Goal: Task Accomplishment & Management: Use online tool/utility

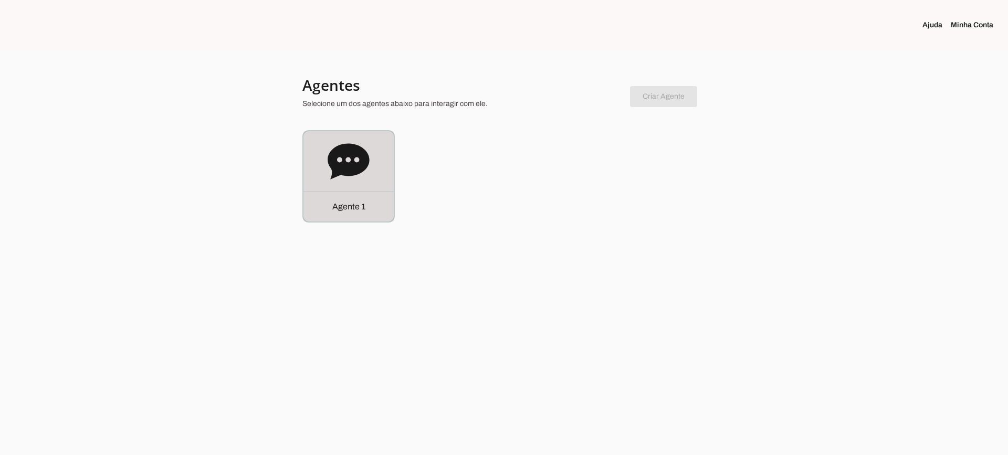
click at [388, 196] on div "Agente 1" at bounding box center [348, 207] width 90 height 30
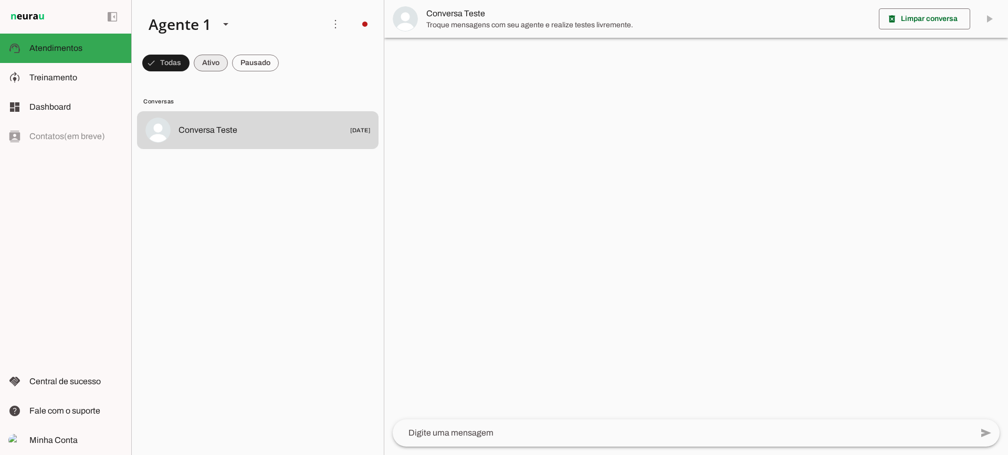
click at [217, 62] on span at bounding box center [211, 62] width 34 height 25
click at [260, 58] on span at bounding box center [255, 62] width 47 height 25
click at [208, 70] on span at bounding box center [201, 62] width 34 height 25
click at [262, 71] on span at bounding box center [255, 62] width 47 height 25
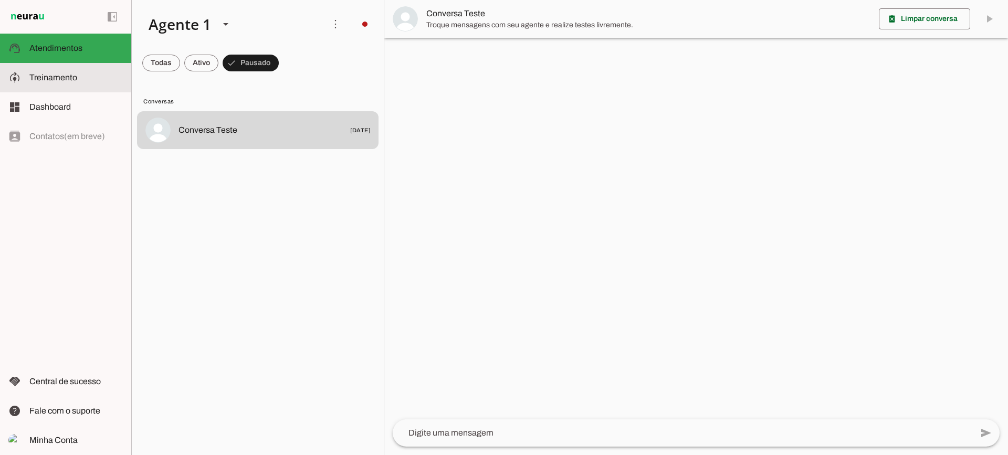
click at [62, 82] on slot at bounding box center [75, 77] width 93 height 13
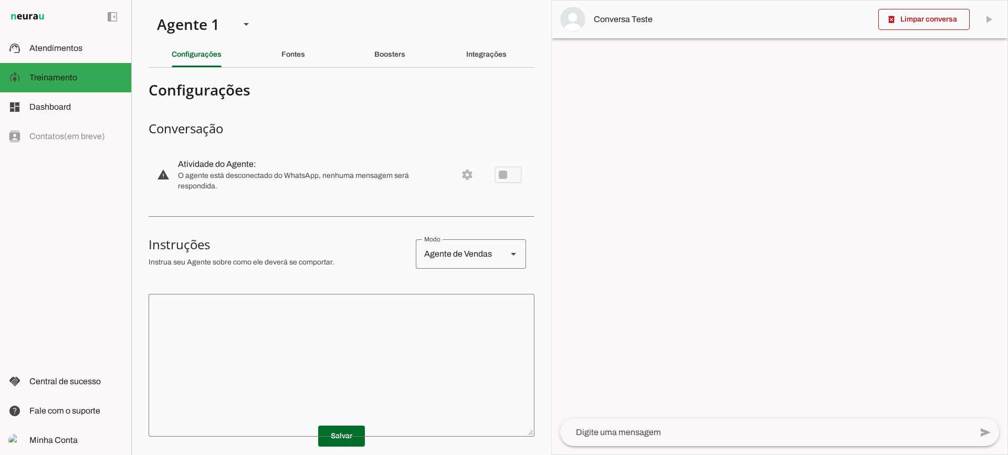
click at [300, 59] on div "Fontes" at bounding box center [293, 54] width 24 height 25
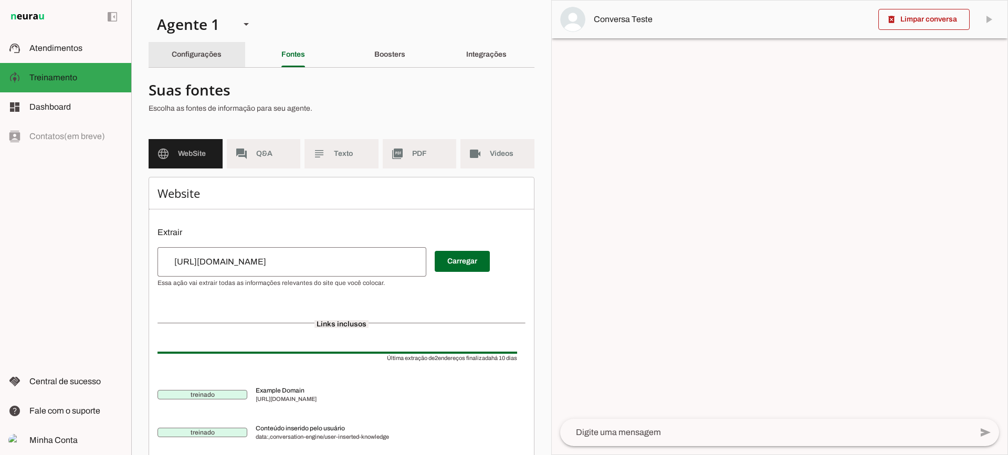
click at [190, 60] on div "Configurações" at bounding box center [197, 54] width 50 height 25
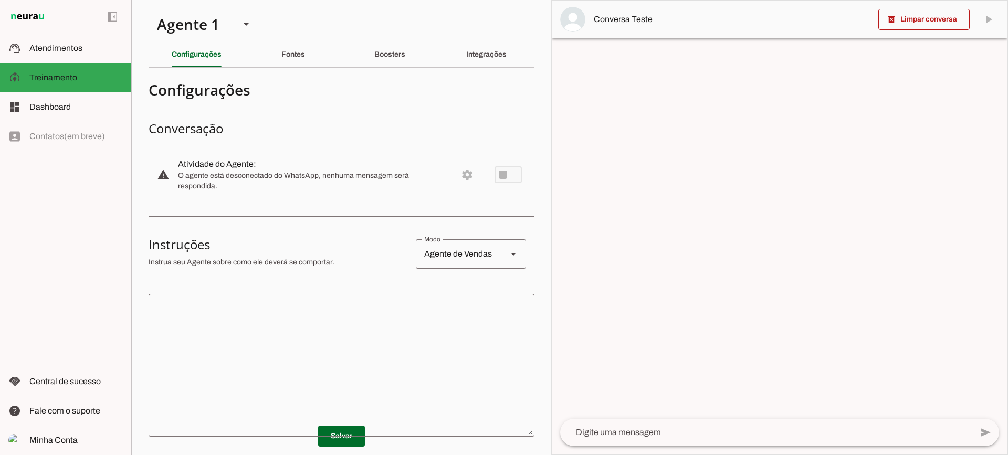
click at [263, 313] on textarea at bounding box center [342, 365] width 386 height 126
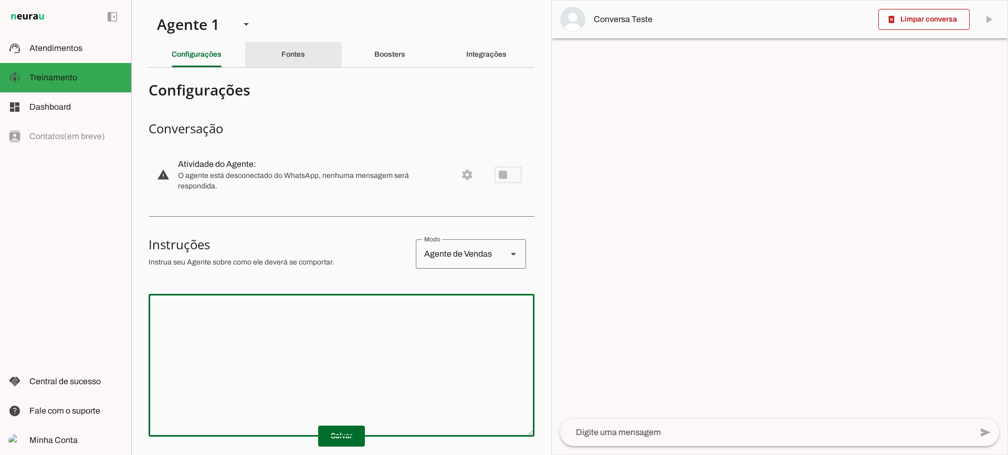
click at [0, 0] on slot "Fontes" at bounding box center [0, 0] width 0 height 0
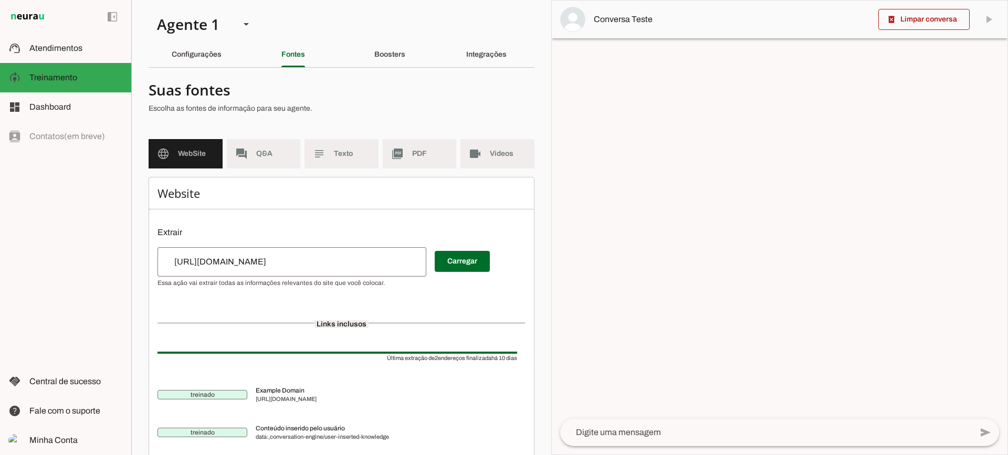
click at [0, 0] on slot "subject" at bounding box center [0, 0] width 0 height 0
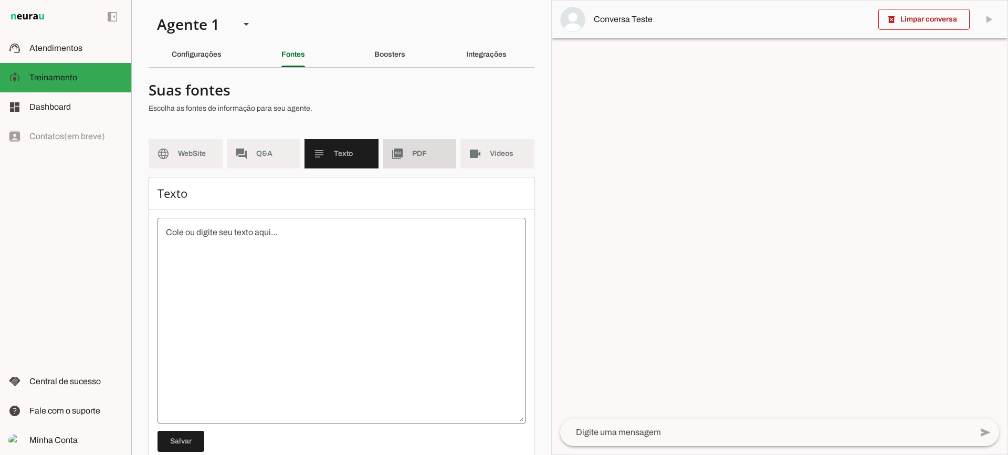
click at [398, 161] on md-item "picture_as_pdf PDF" at bounding box center [420, 153] width 74 height 29
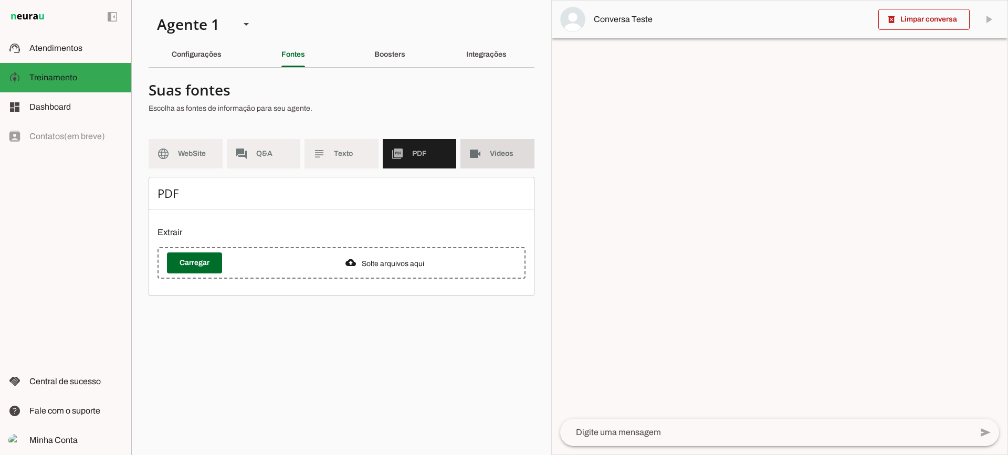
click at [517, 157] on span "Videos" at bounding box center [508, 154] width 36 height 10
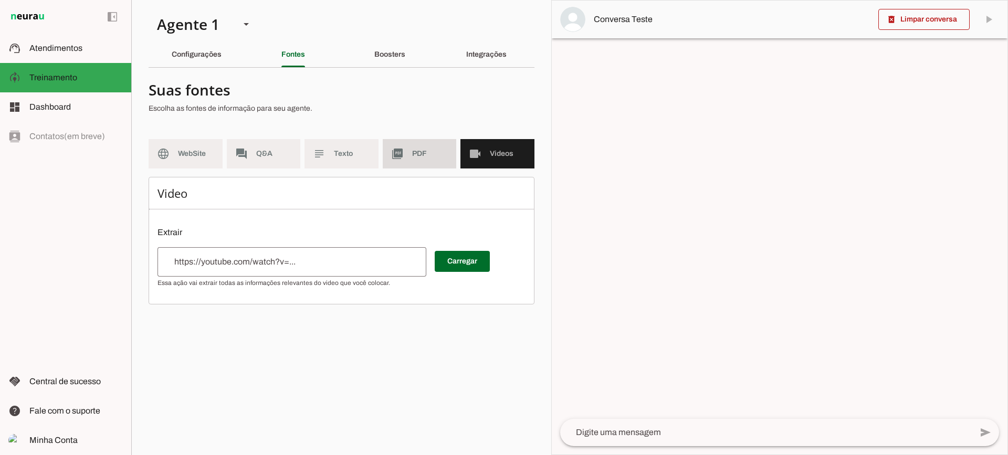
click at [390, 160] on md-item "picture_as_pdf PDF" at bounding box center [420, 153] width 74 height 29
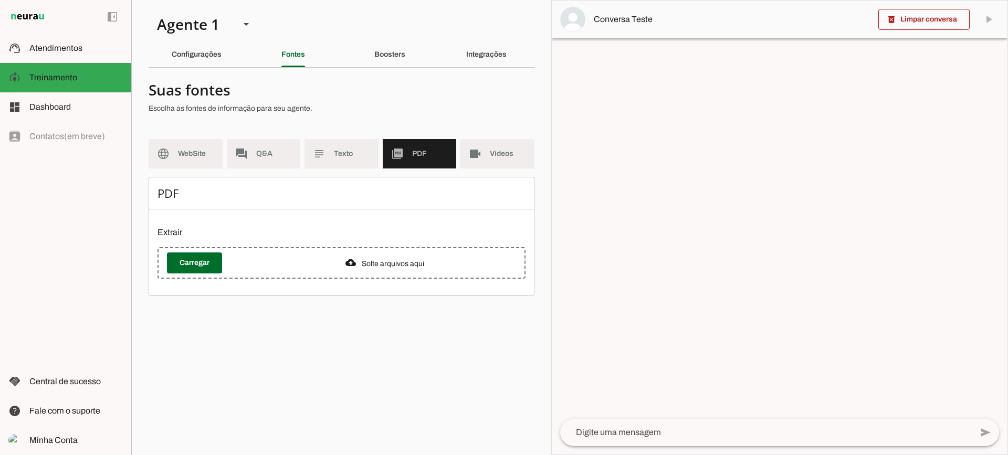
click at [205, 153] on span "WebSite" at bounding box center [196, 154] width 36 height 10
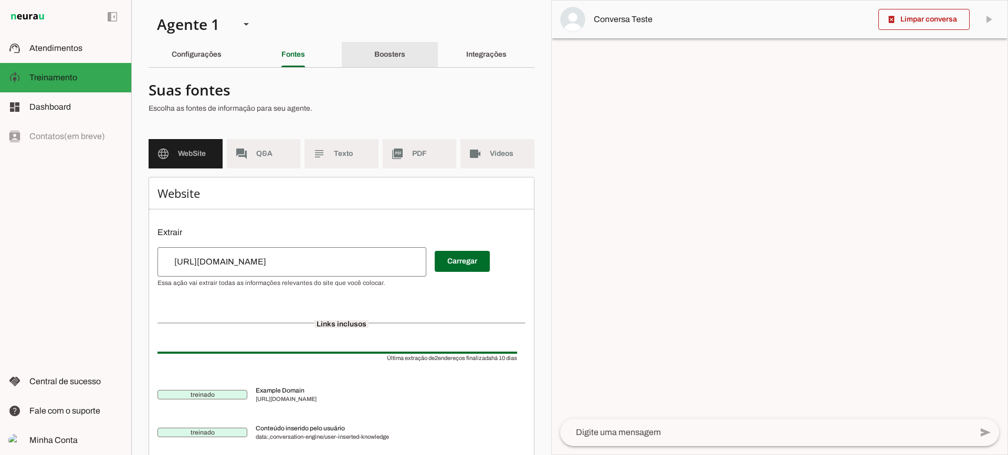
click at [376, 50] on div "Boosters" at bounding box center [389, 54] width 31 height 25
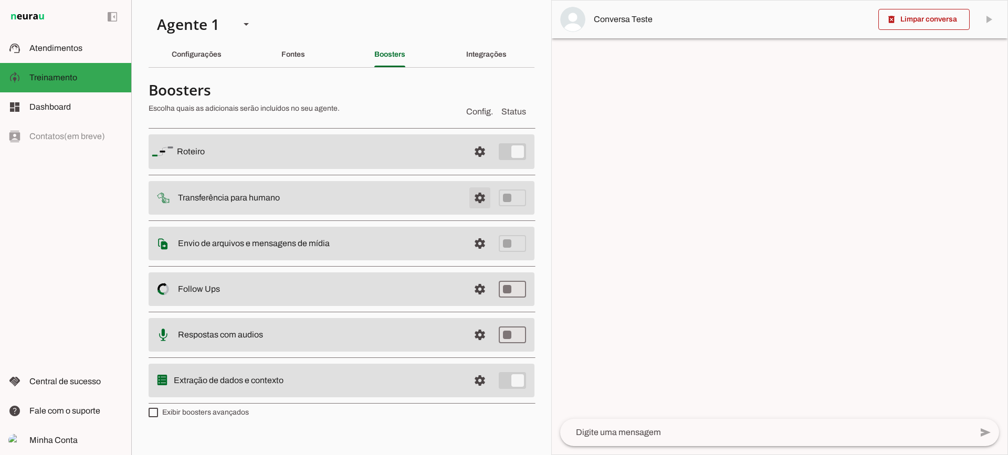
click at [481, 205] on span at bounding box center [479, 197] width 25 height 25
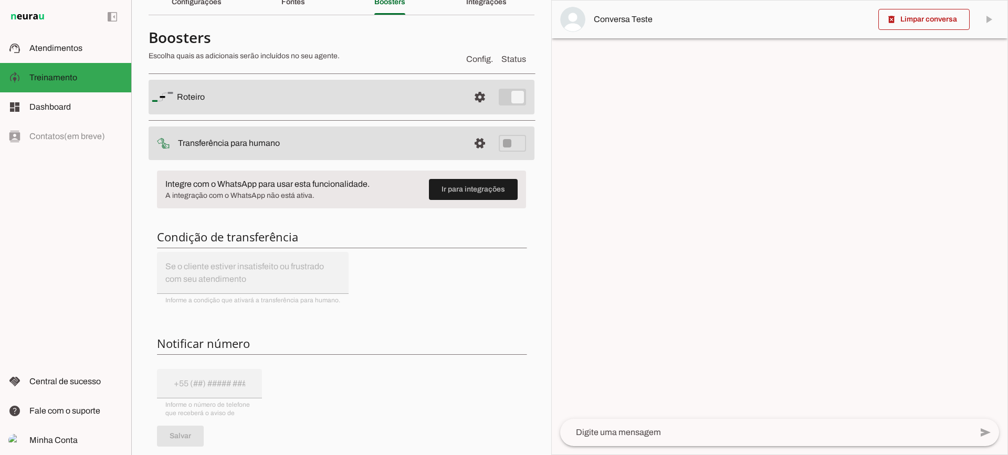
scroll to position [105, 0]
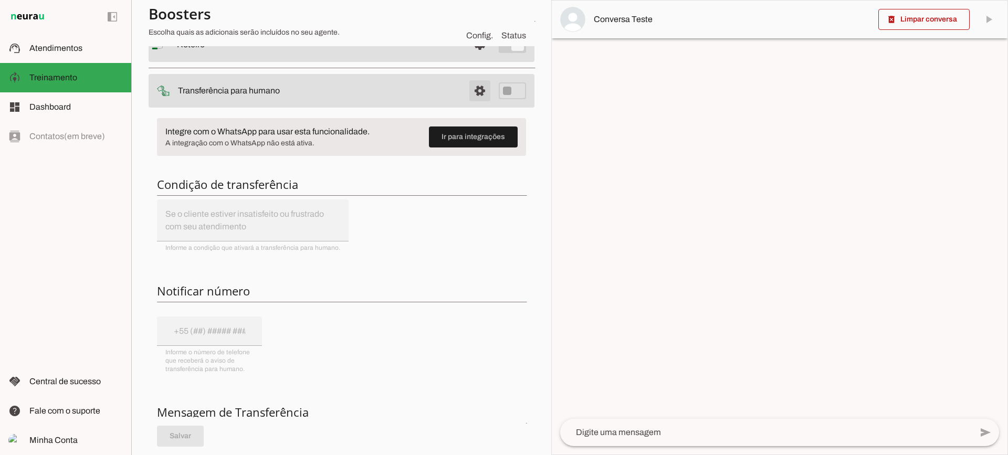
drag, startPoint x: 470, startPoint y: 93, endPoint x: 370, endPoint y: 0, distance: 137.4
click at [469, 93] on span at bounding box center [479, 90] width 25 height 25
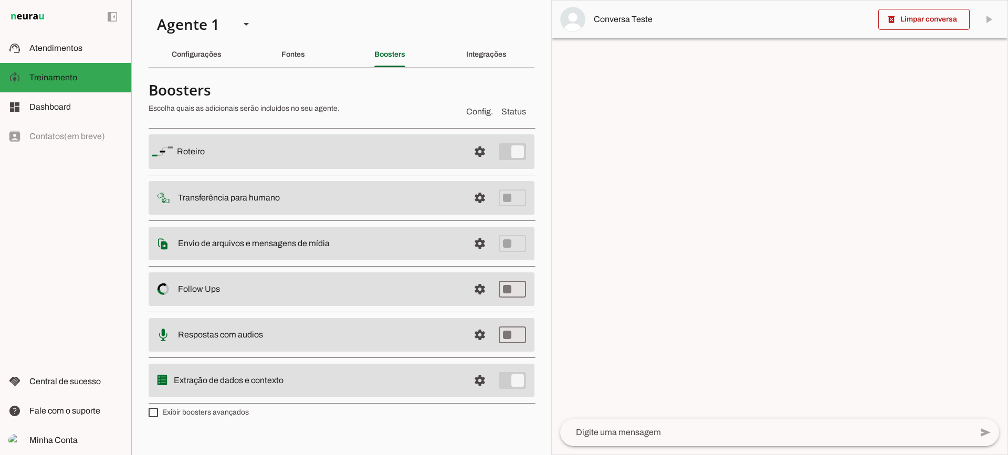
click at [478, 238] on span at bounding box center [479, 243] width 25 height 25
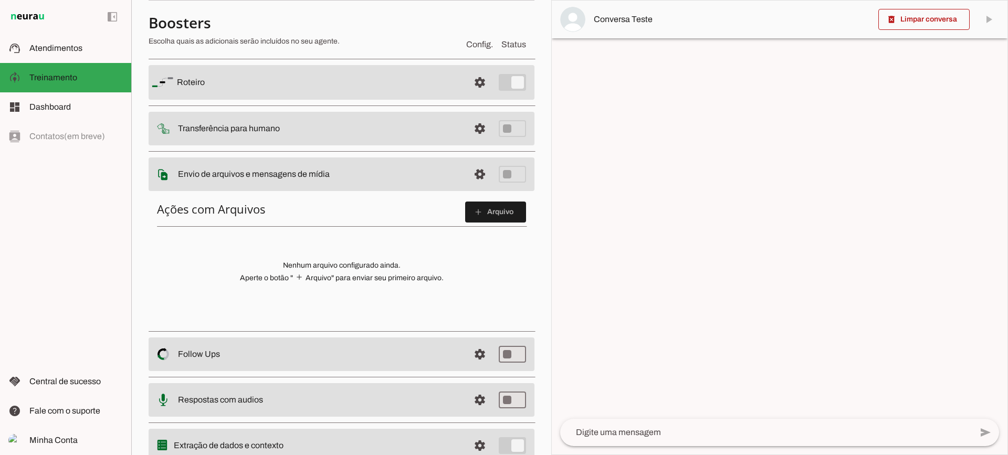
scroll to position [105, 0]
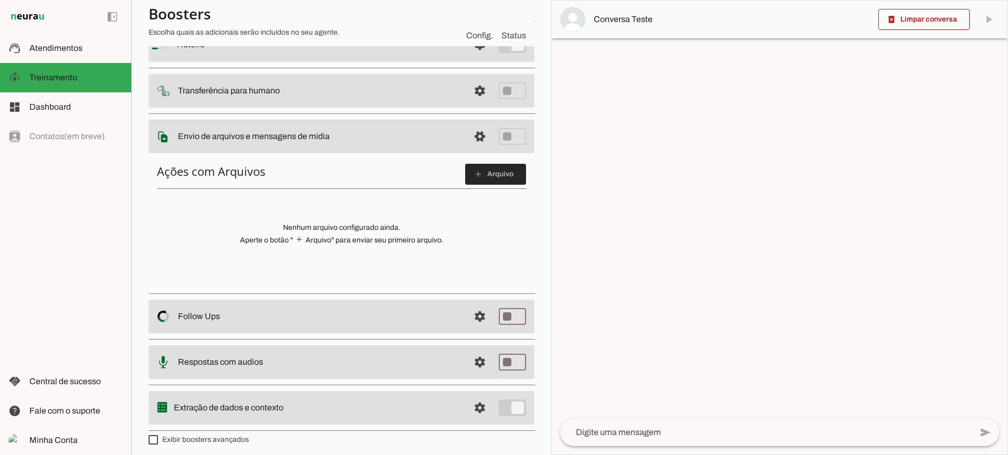
click at [469, 166] on span at bounding box center [495, 174] width 61 height 25
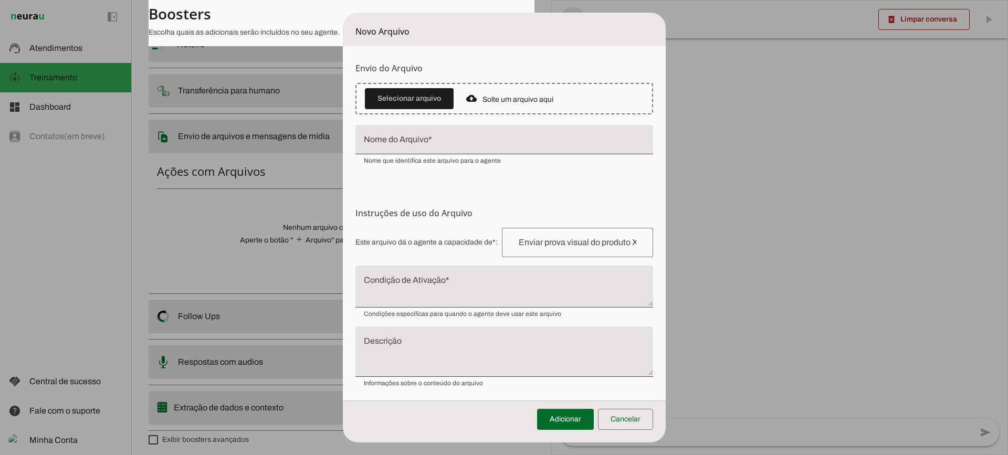
click at [485, 293] on textarea "Condição de Ativação" at bounding box center [504, 290] width 298 height 25
click at [639, 420] on span at bounding box center [625, 419] width 55 height 25
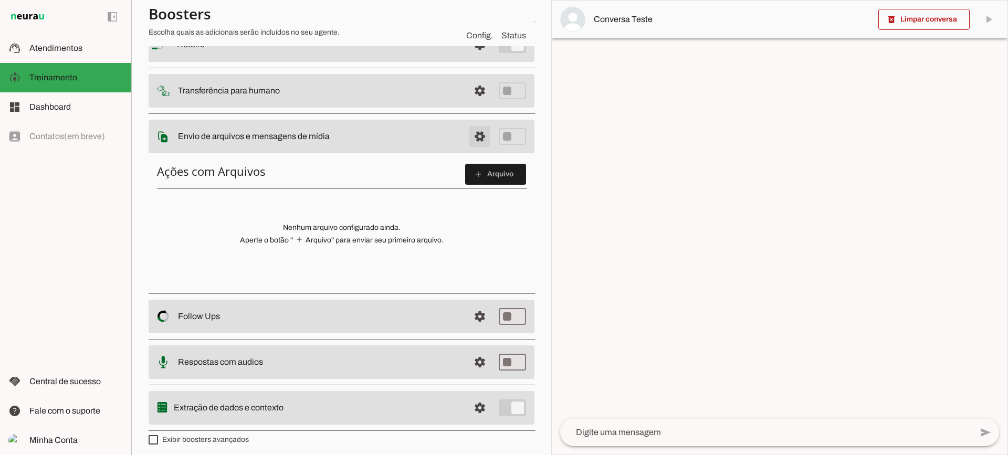
click at [467, 144] on span at bounding box center [479, 136] width 25 height 25
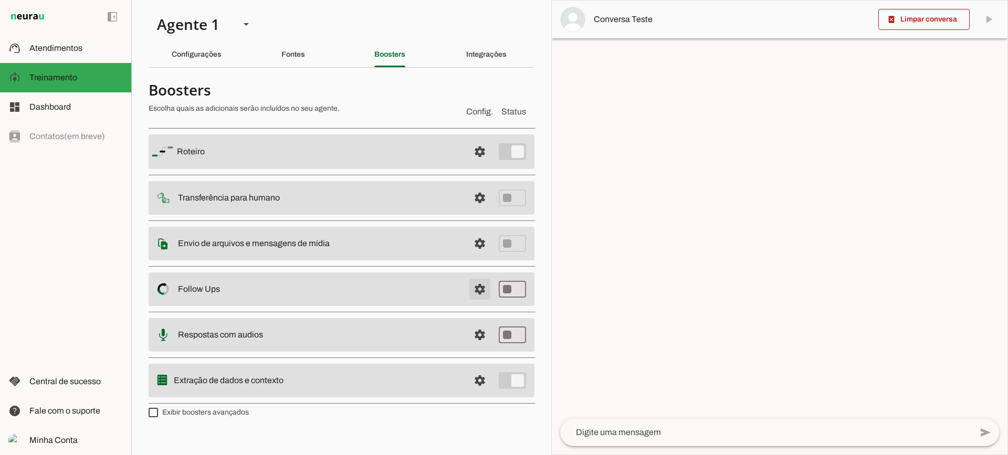
click at [477, 296] on span at bounding box center [479, 289] width 25 height 25
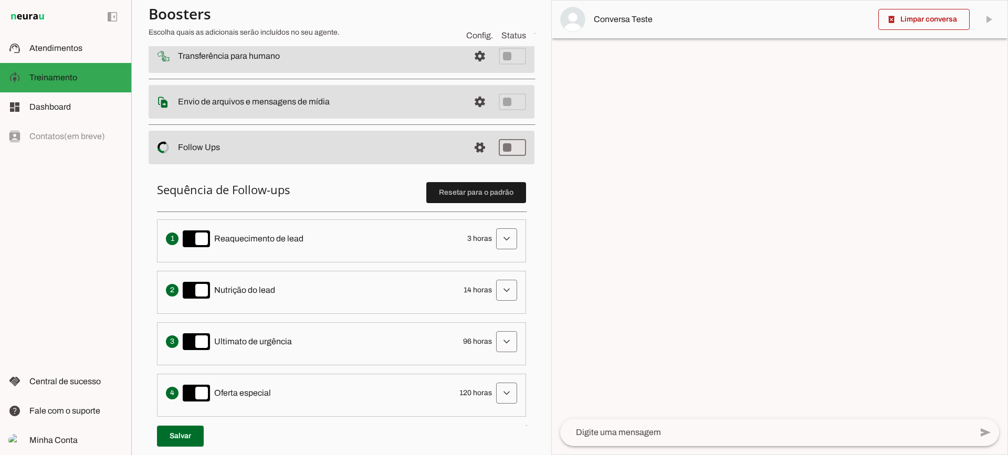
scroll to position [157, 0]
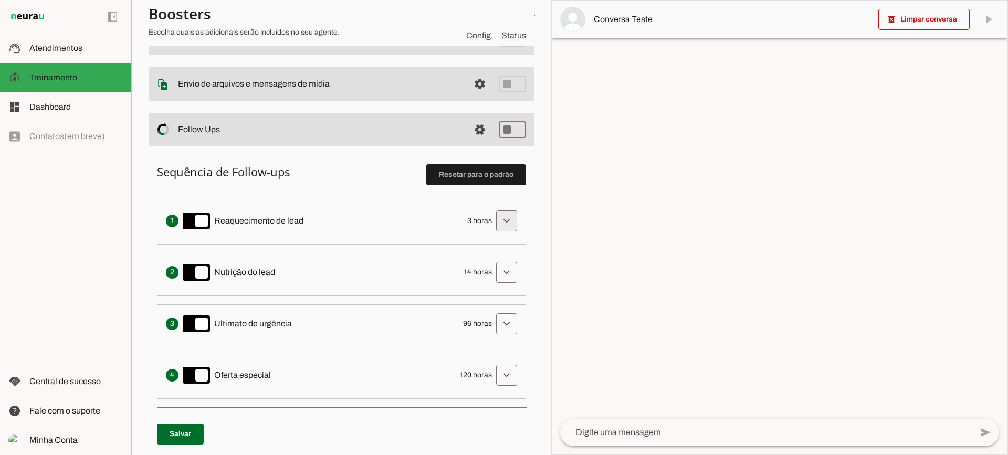
click at [511, 217] on span at bounding box center [506, 220] width 25 height 25
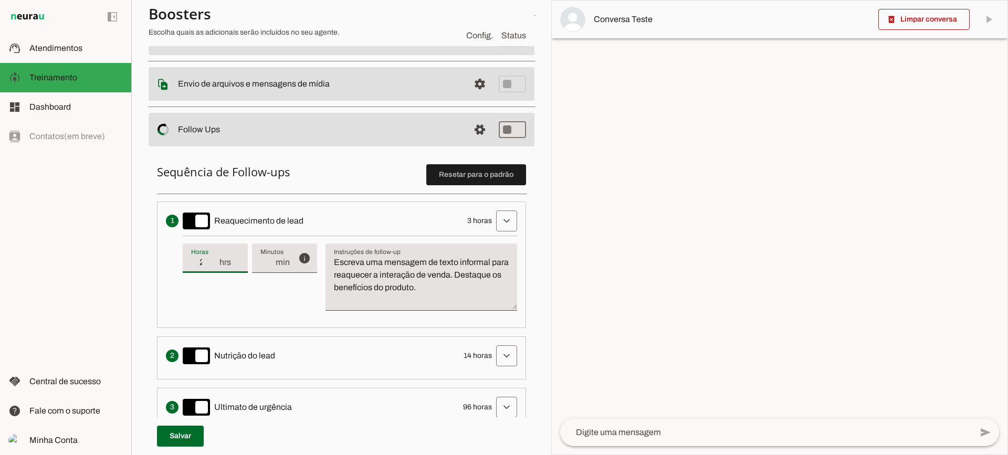
type input "2"
type md-filled-text-field "2"
click at [212, 265] on input "2" at bounding box center [204, 262] width 27 height 13
type input "1"
type md-filled-text-field "1"
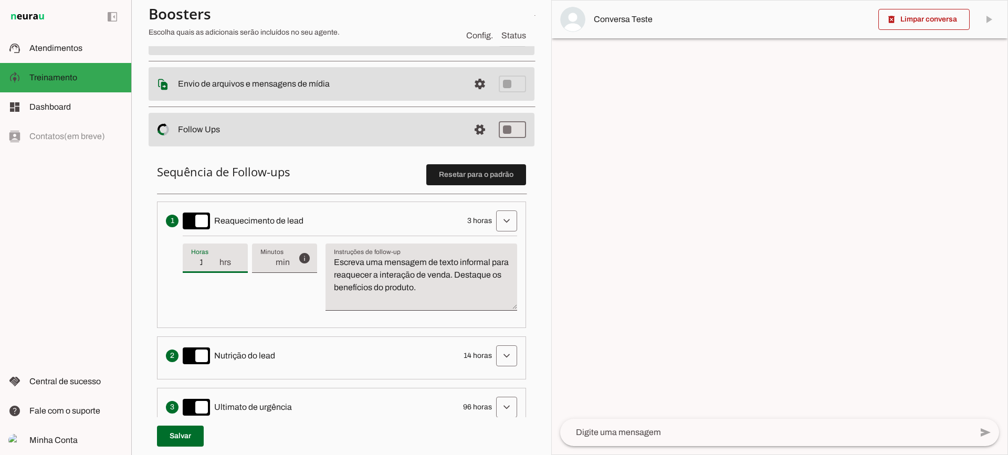
click at [212, 265] on input "1" at bounding box center [204, 262] width 27 height 13
type input "2"
type md-filled-text-field "2"
click at [213, 259] on input "2" at bounding box center [204, 262] width 27 height 13
type input "3"
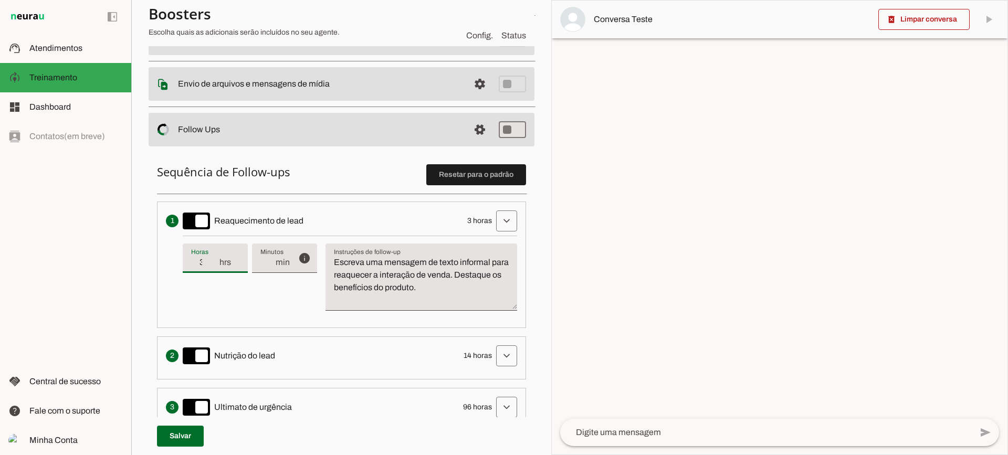
type md-filled-text-field "3"
click at [213, 259] on input "3" at bounding box center [204, 262] width 27 height 13
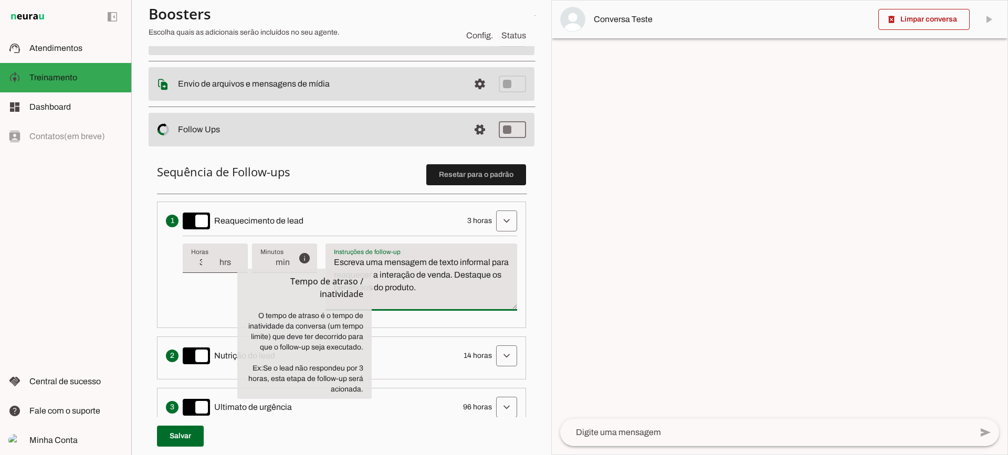
drag, startPoint x: 492, startPoint y: 289, endPoint x: 298, endPoint y: 255, distance: 196.8
click at [298, 255] on div "info Tempo de atraso / inatividade O tempo de atraso é o tempo de inatividade d…" at bounding box center [350, 277] width 334 height 83
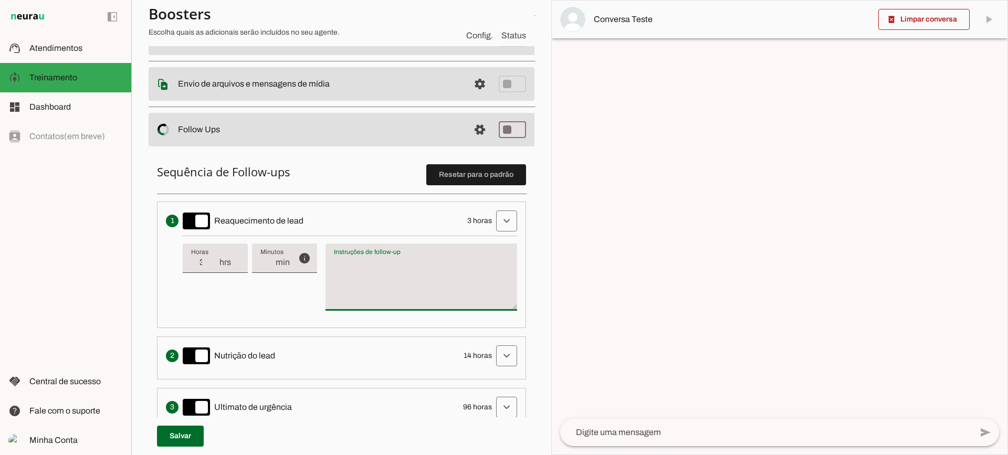
type textarea "Escreva uma mensagem de texto informal para reaquecer a interação de venda. Des…"
click at [425, 272] on textarea "Escreva uma mensagem de texto informal para reaquecer a interação de venda. Des…" at bounding box center [421, 281] width 192 height 50
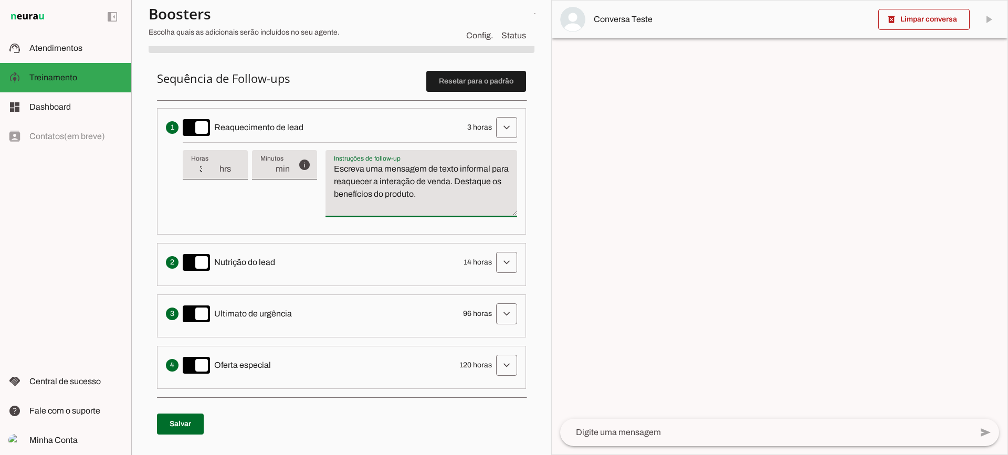
scroll to position [262, 0]
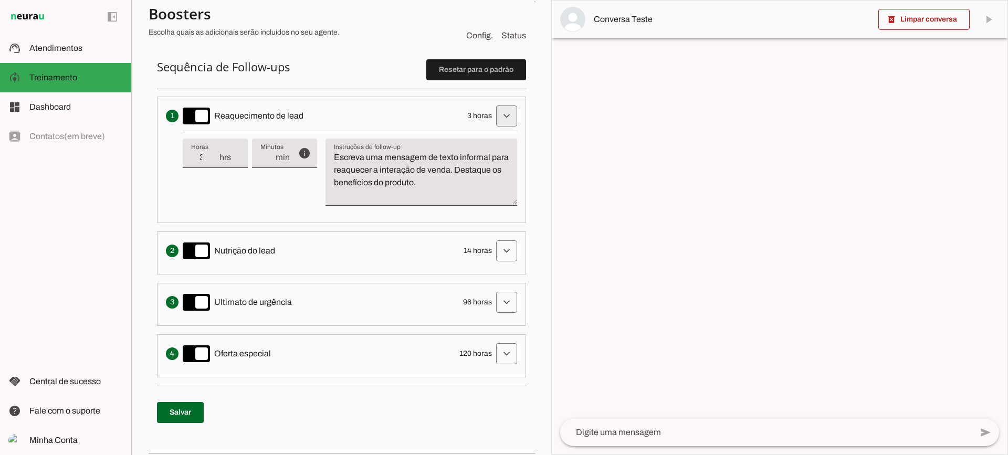
click at [498, 119] on span at bounding box center [506, 115] width 25 height 25
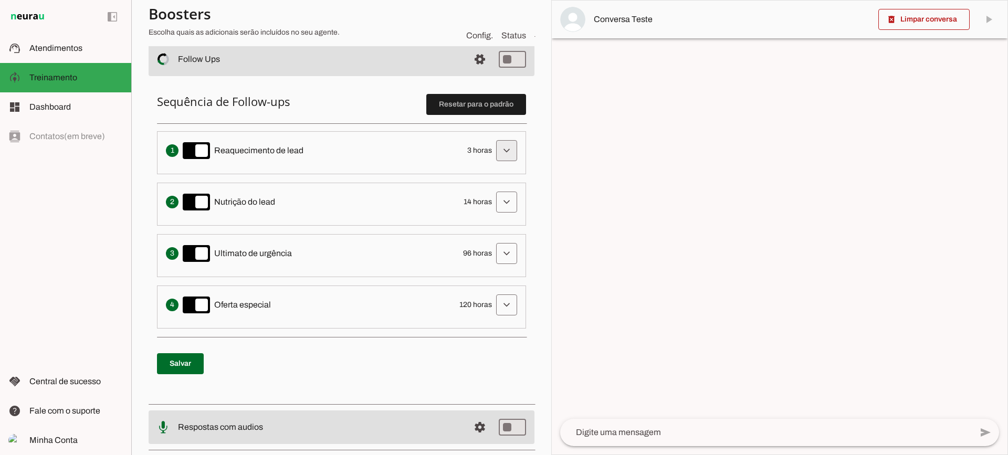
scroll to position [210, 0]
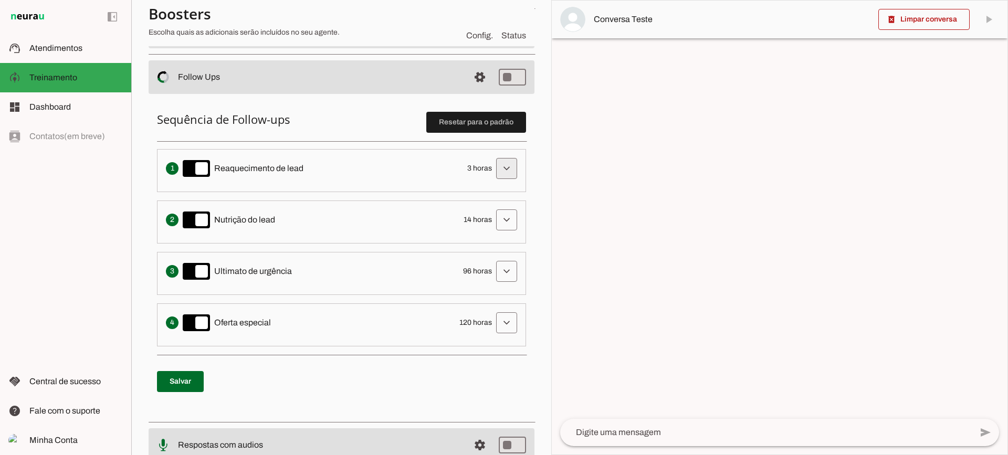
click at [494, 166] on span at bounding box center [506, 168] width 25 height 25
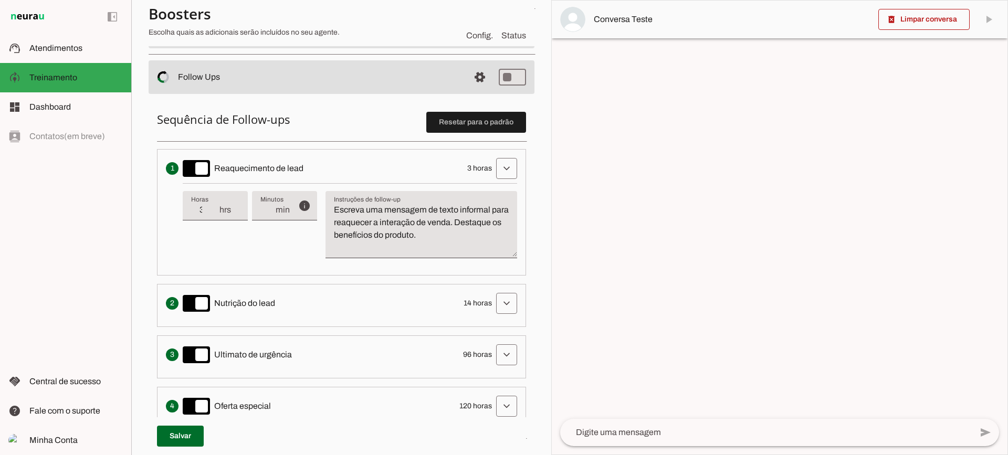
click at [340, 227] on textarea "Escreva uma mensagem de texto informal para reaquecer a interação de venda. Des…" at bounding box center [421, 229] width 192 height 50
click at [508, 160] on span at bounding box center [506, 168] width 25 height 25
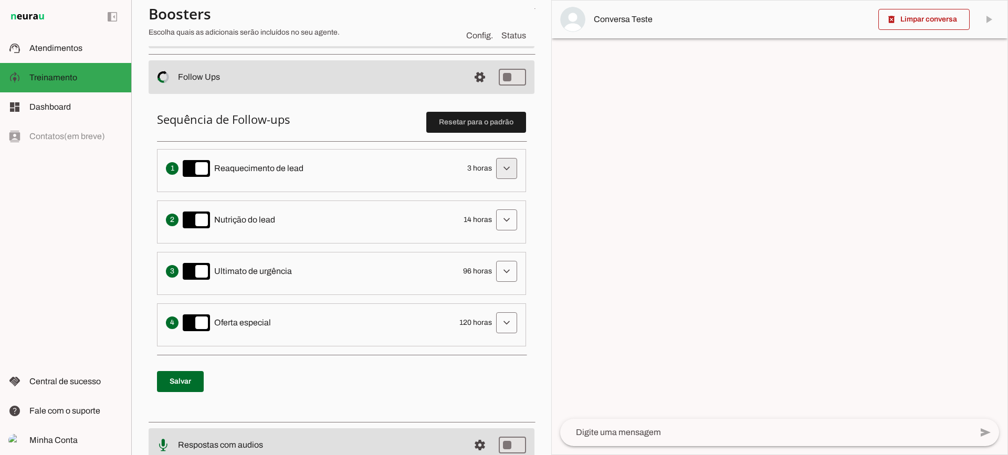
click at [506, 163] on span at bounding box center [506, 168] width 25 height 25
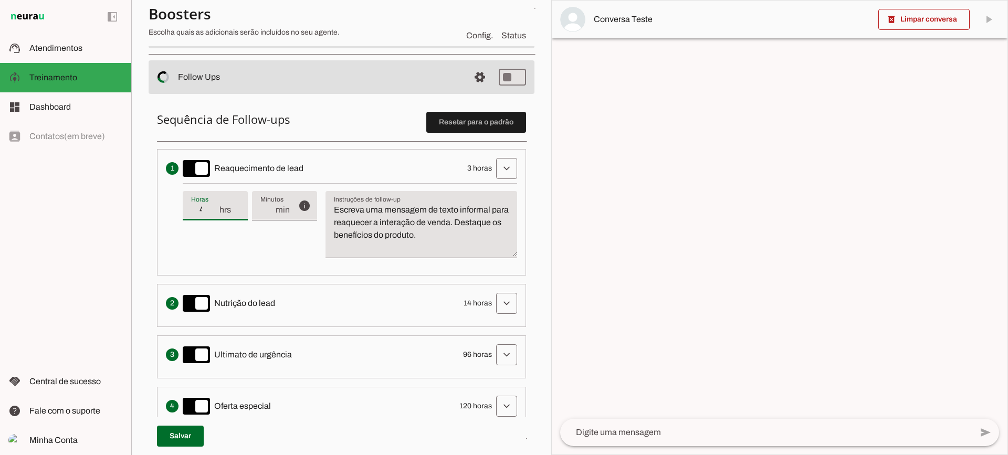
type input "4"
type md-filled-text-field "4"
click at [213, 206] on input "4" at bounding box center [204, 210] width 27 height 13
click at [494, 175] on span at bounding box center [506, 168] width 25 height 25
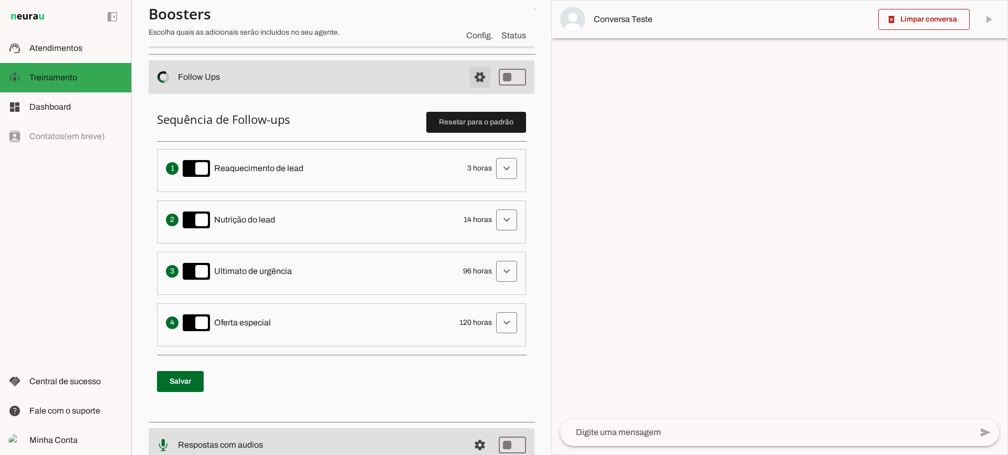
click at [467, 81] on span at bounding box center [479, 77] width 25 height 25
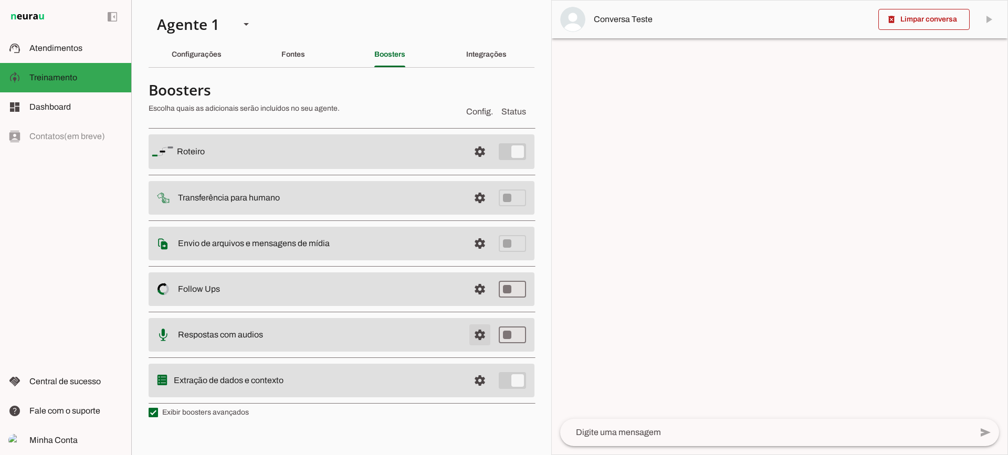
click at [475, 338] on span at bounding box center [479, 334] width 25 height 25
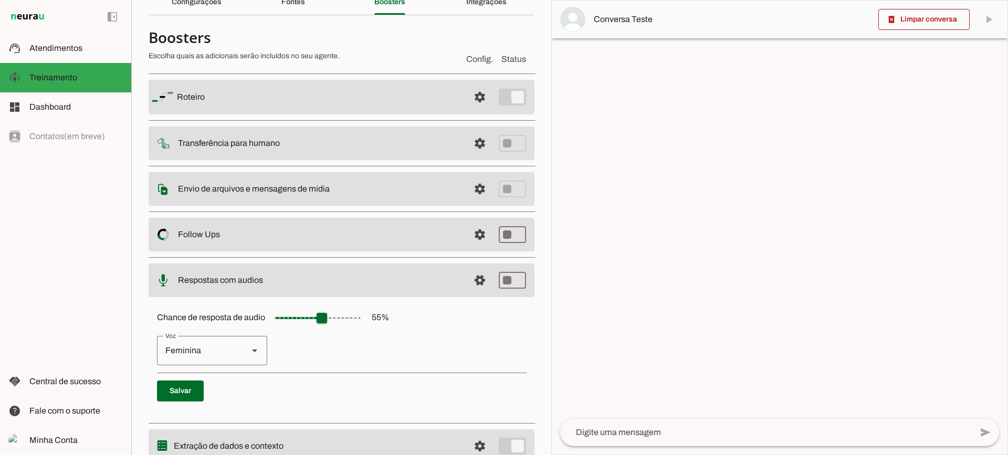
scroll to position [96, 0]
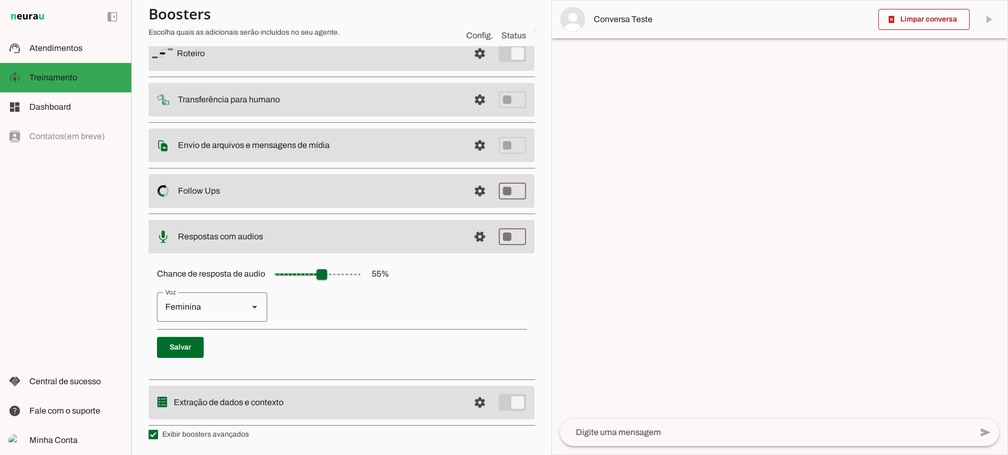
click at [474, 232] on span at bounding box center [479, 236] width 25 height 25
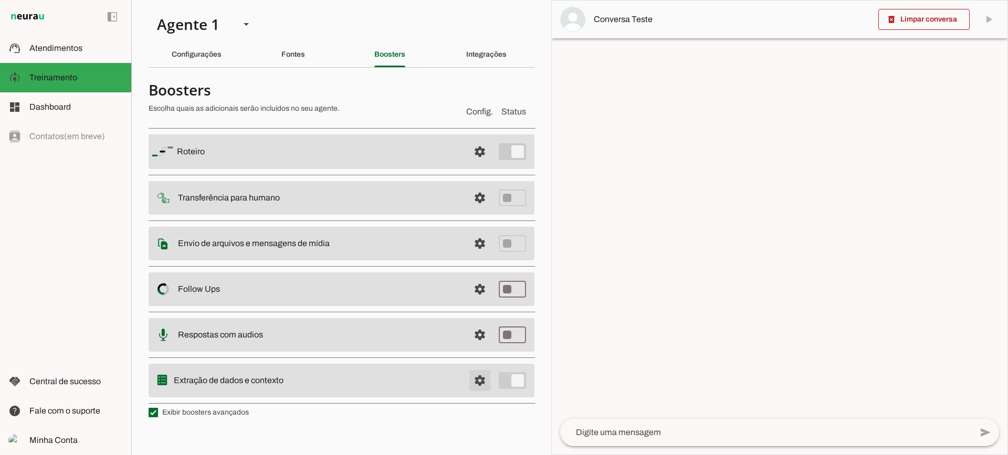
click at [485, 373] on span at bounding box center [479, 380] width 25 height 25
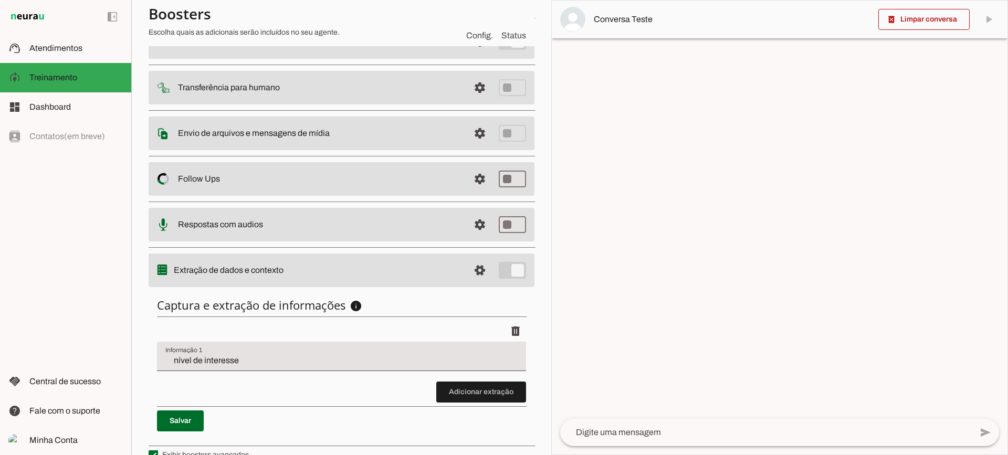
scroll to position [129, 0]
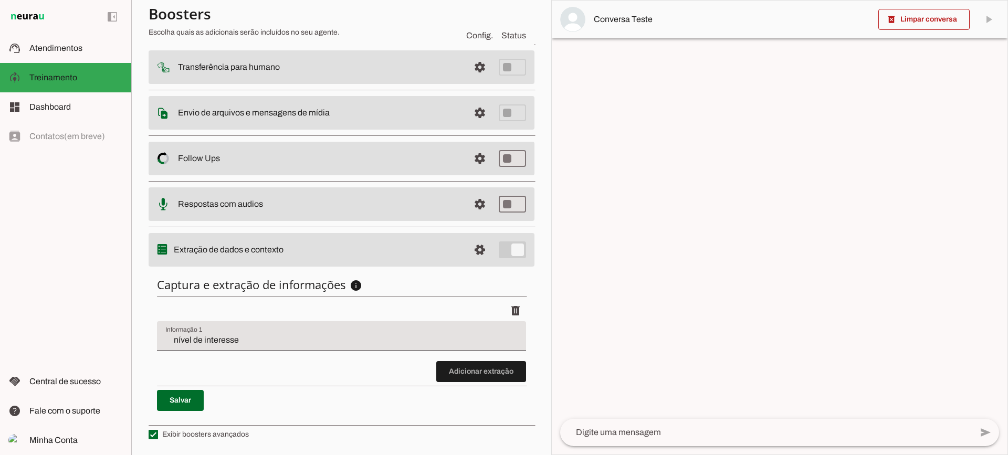
click at [460, 359] on li "delete" at bounding box center [341, 330] width 369 height 61
click at [460, 368] on span at bounding box center [481, 371] width 90 height 25
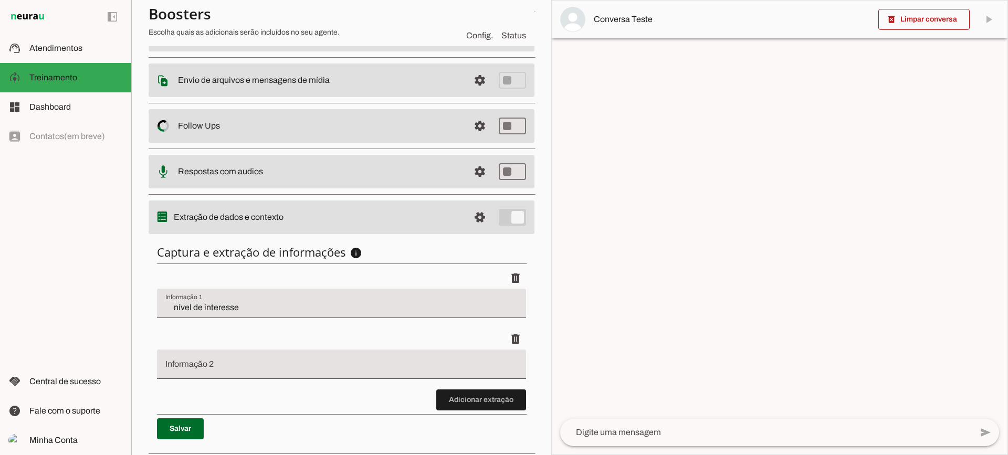
scroll to position [189, 0]
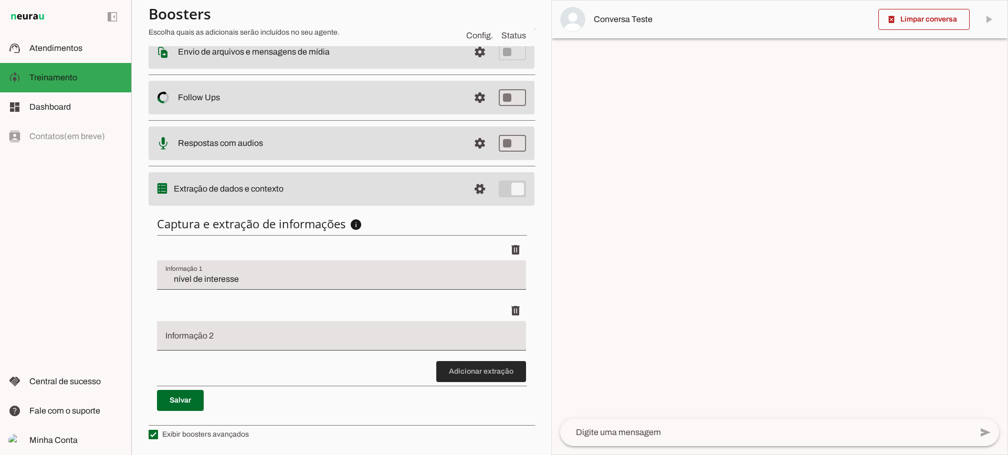
click at [471, 377] on span at bounding box center [481, 371] width 90 height 25
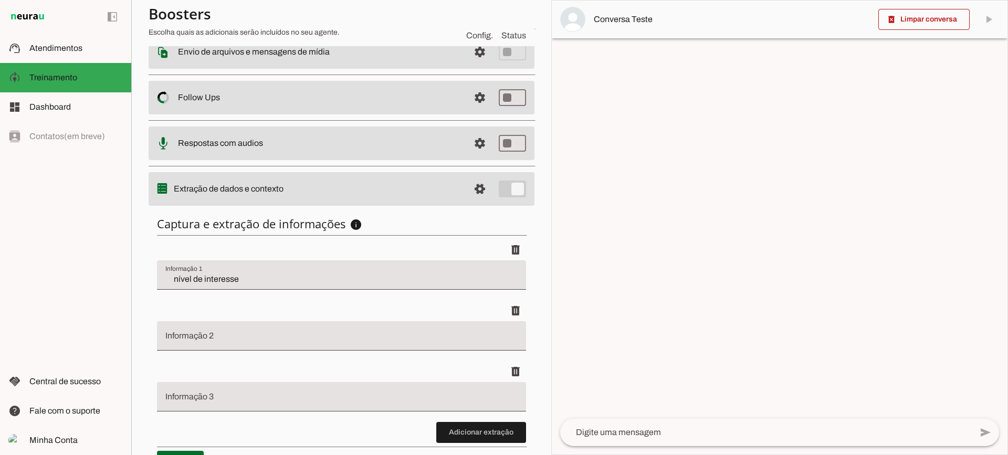
scroll to position [250, 0]
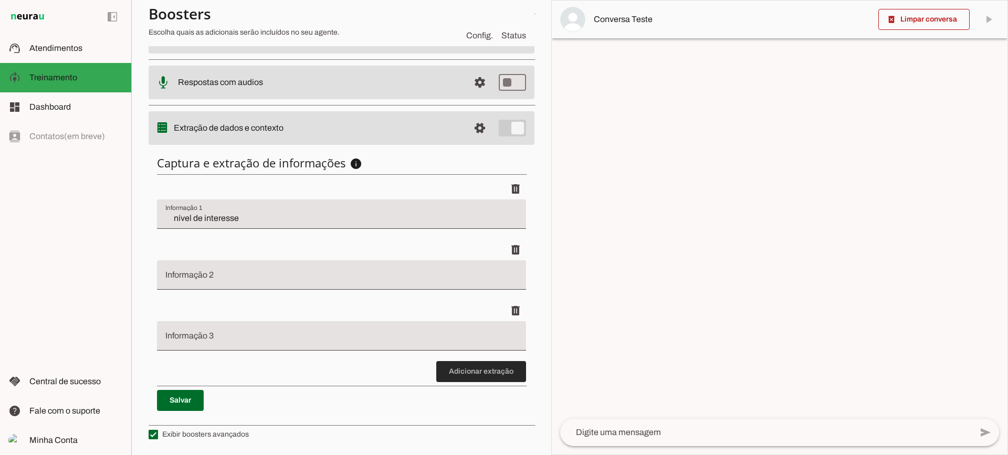
click at [465, 367] on span at bounding box center [481, 371] width 90 height 25
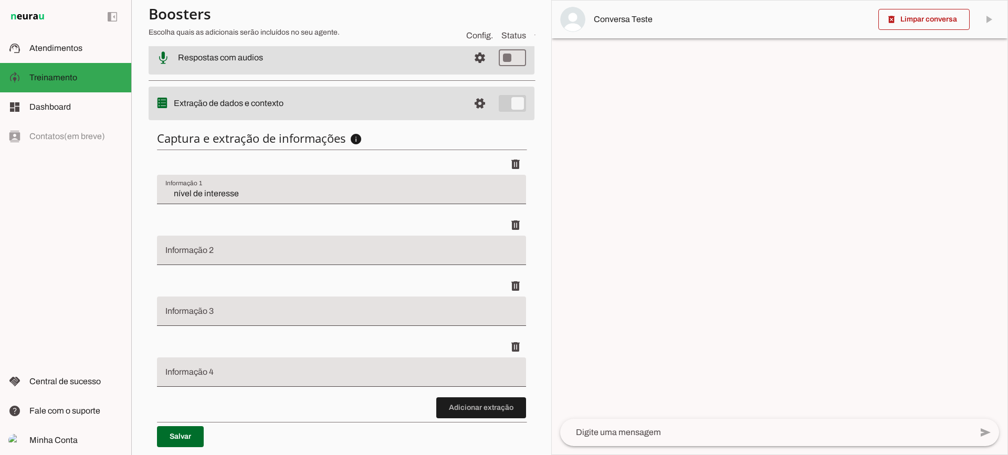
scroll to position [311, 0]
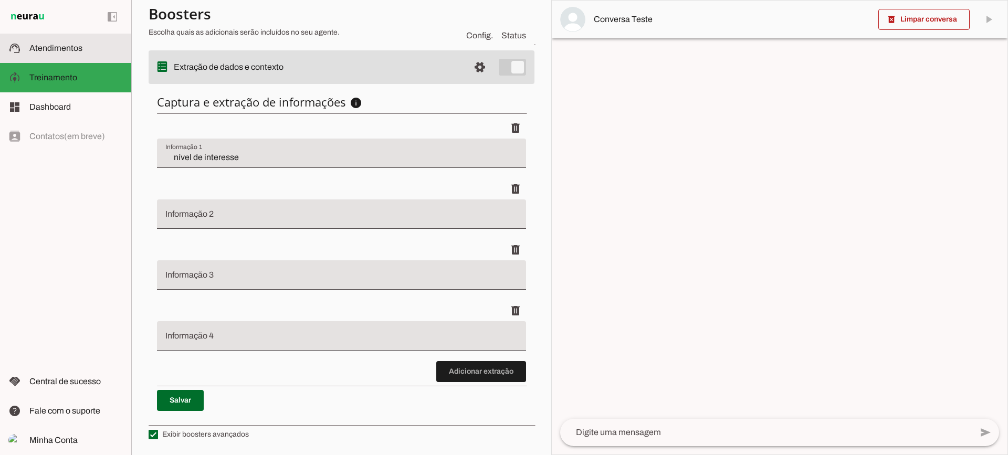
click at [72, 58] on md-item "support_agent Atendimentos Atendimentos" at bounding box center [65, 48] width 131 height 29
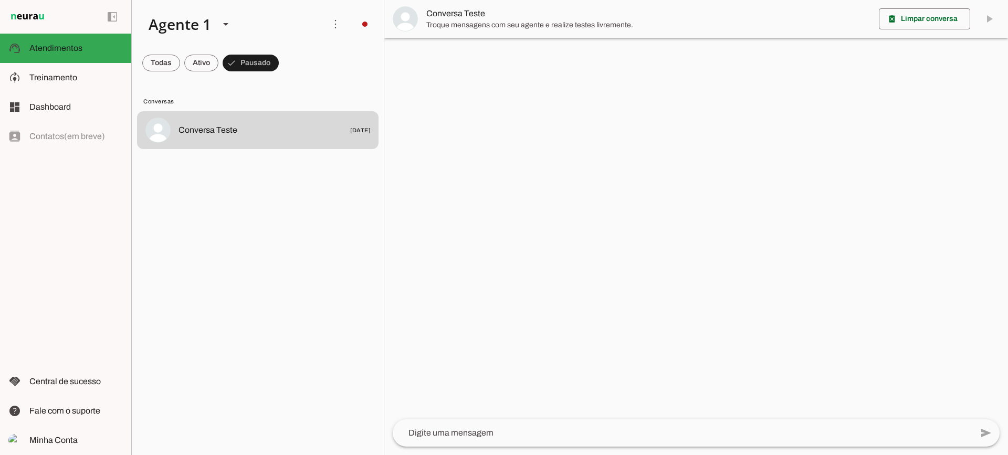
click at [413, 26] on img at bounding box center [405, 18] width 25 height 25
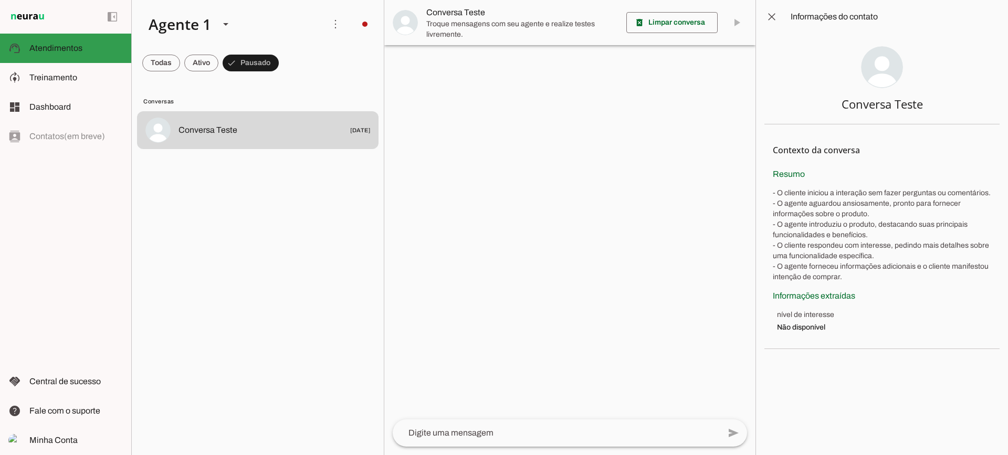
click at [99, 81] on slot at bounding box center [75, 77] width 93 height 13
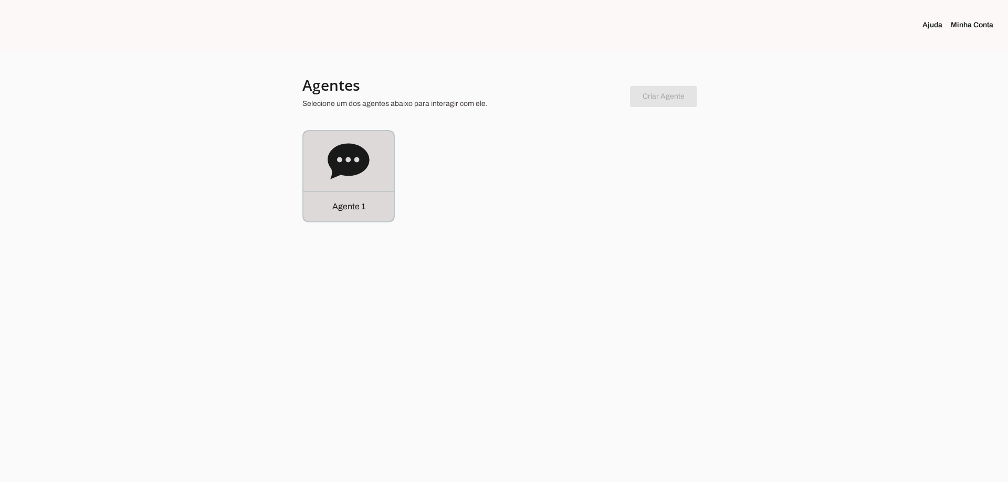
click at [376, 199] on div "Agente 1" at bounding box center [348, 207] width 90 height 30
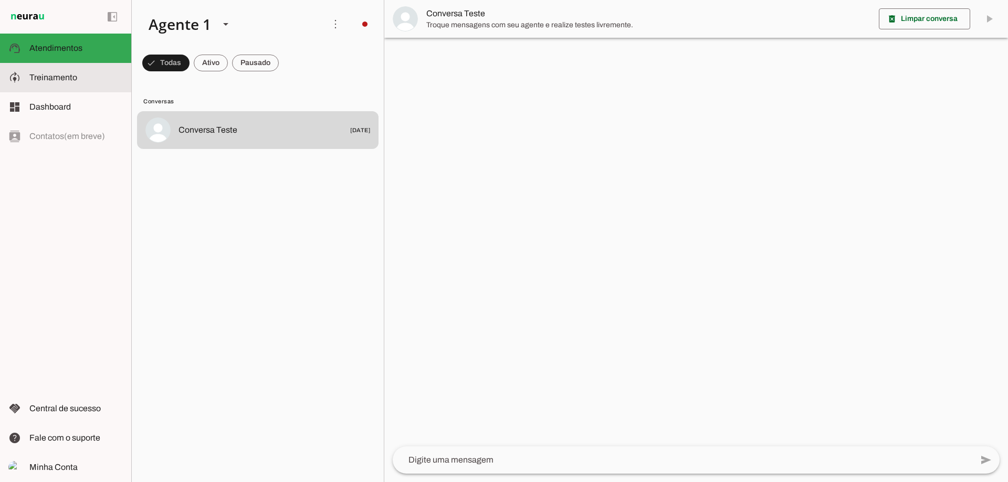
click at [75, 83] on slot at bounding box center [75, 77] width 93 height 13
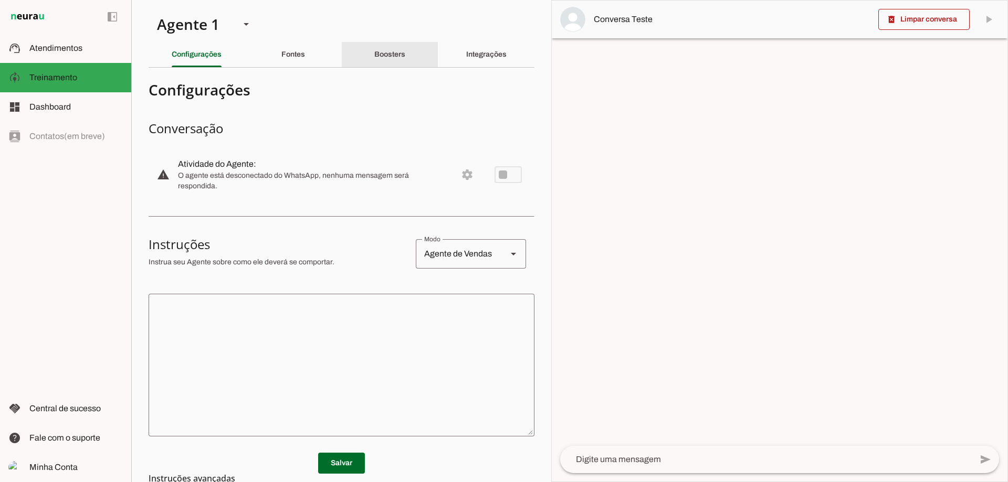
click at [401, 50] on div "Boosters" at bounding box center [389, 54] width 31 height 25
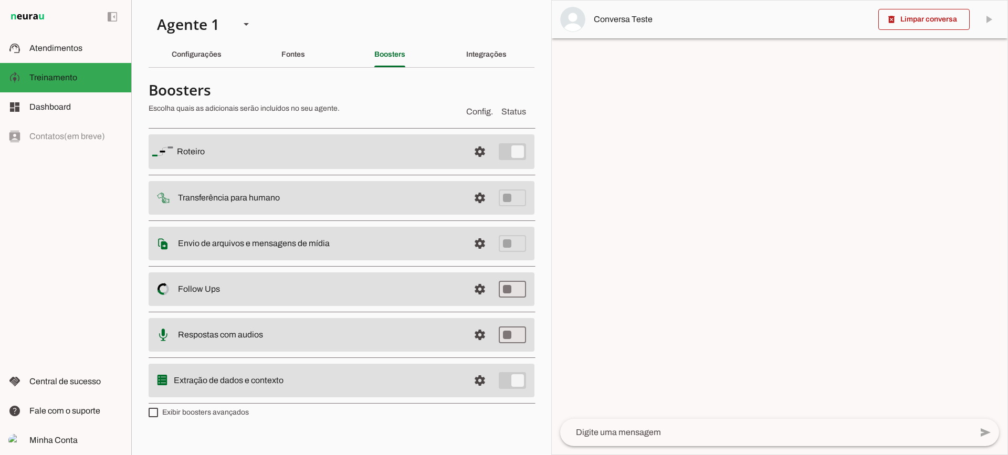
click at [195, 413] on label "Exibir boosters avançados" at bounding box center [199, 412] width 100 height 10
click at [158, 413] on md-checkbox at bounding box center [153, 412] width 9 height 9
type md-checkbox "on"
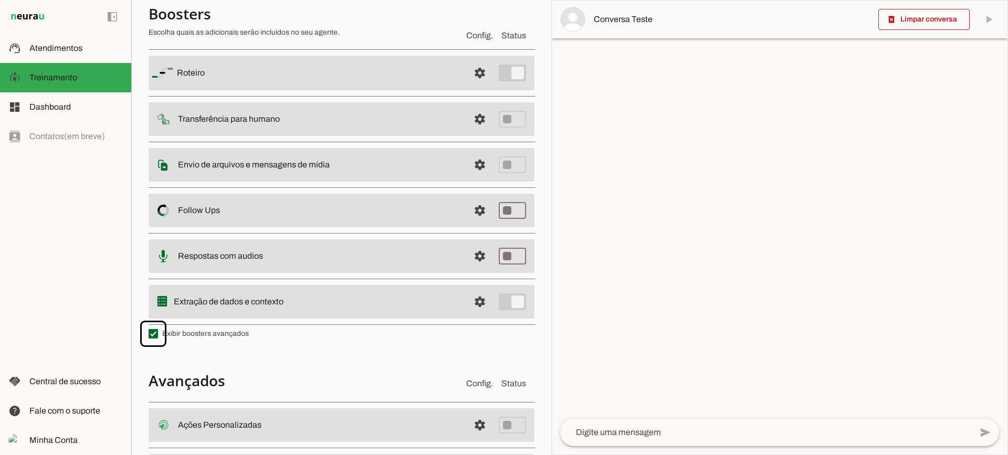
scroll to position [188, 0]
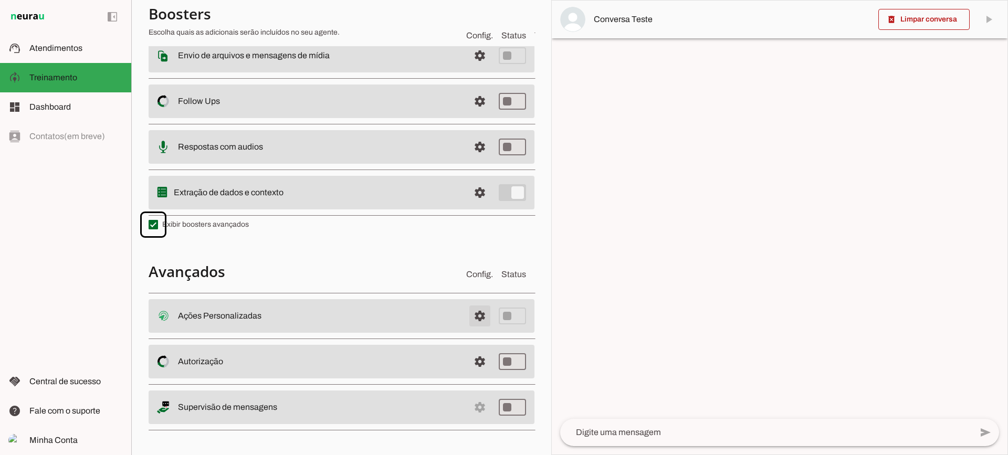
click at [467, 322] on span at bounding box center [479, 315] width 25 height 25
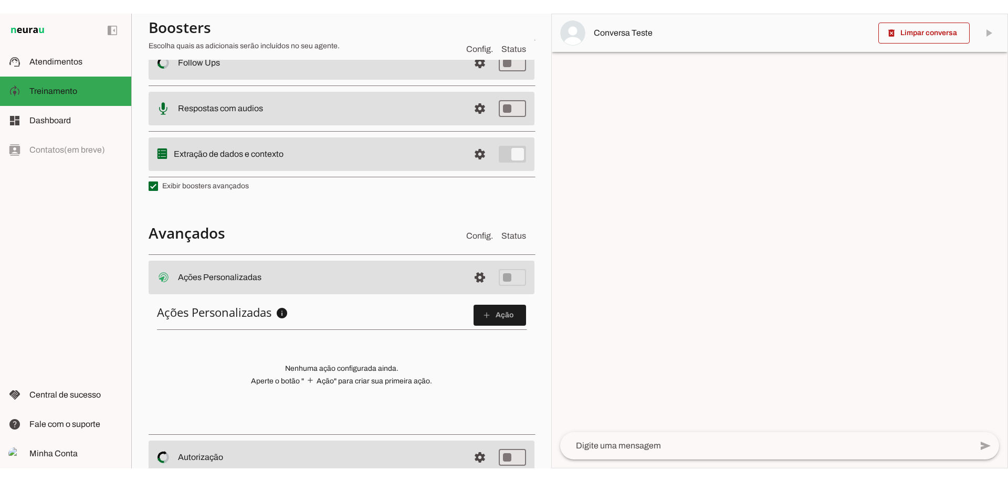
scroll to position [238, 0]
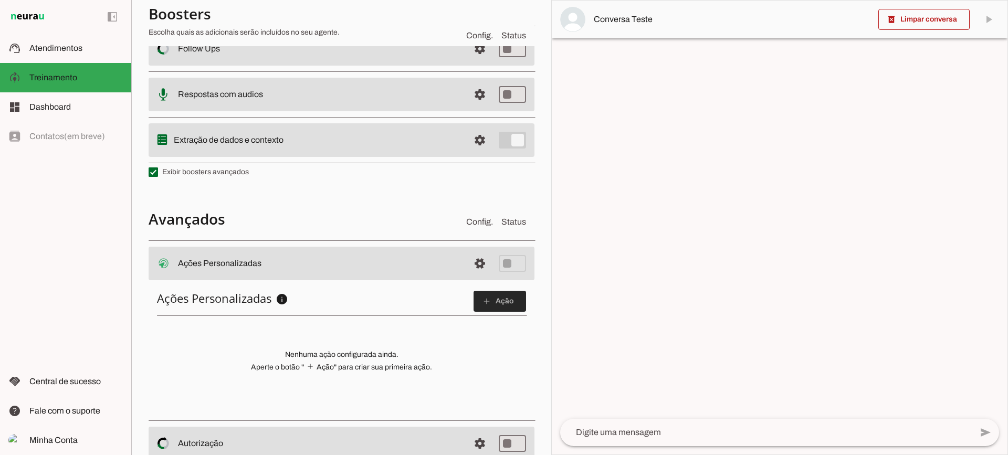
click at [0, 0] on slot "add" at bounding box center [0, 0] width 0 height 0
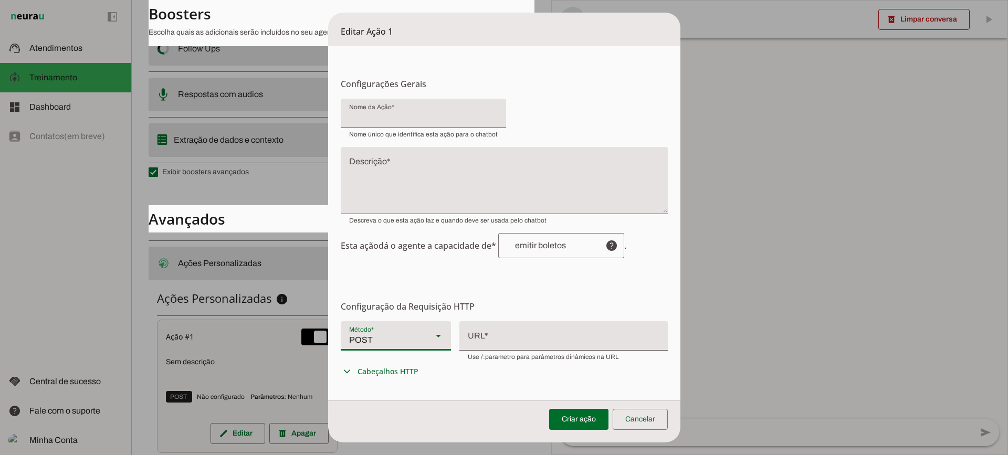
click at [399, 340] on div "POST" at bounding box center [382, 335] width 83 height 29
click at [685, 156] on slot at bounding box center [731, 149] width 93 height 13
type md-filled-select "PUT"
